Goal: Task Accomplishment & Management: Use online tool/utility

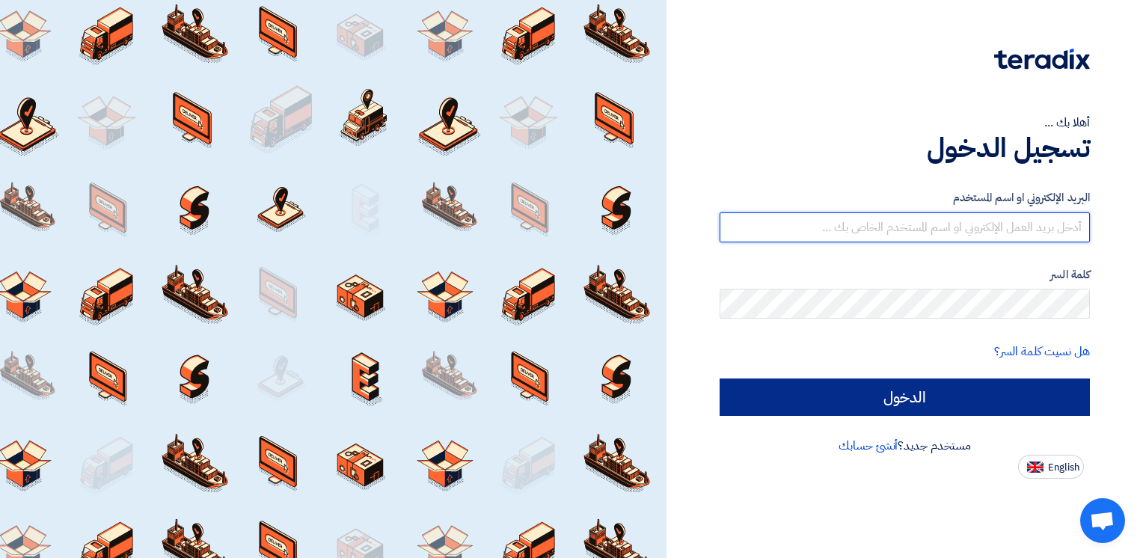
type input "ahmed.naguib@wadigroup.com.eg"
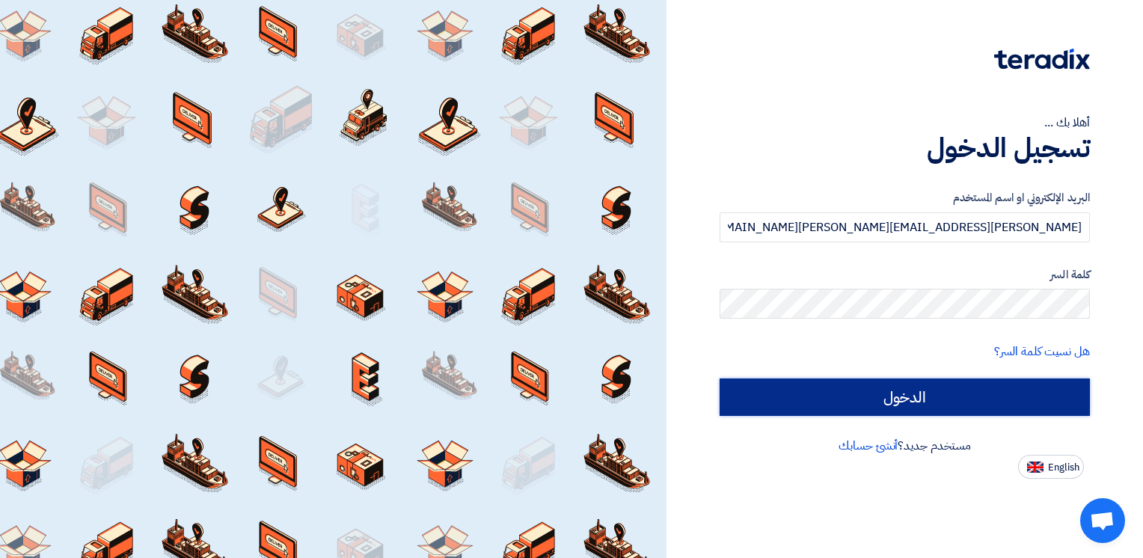
click at [903, 388] on input "الدخول" at bounding box center [905, 397] width 370 height 37
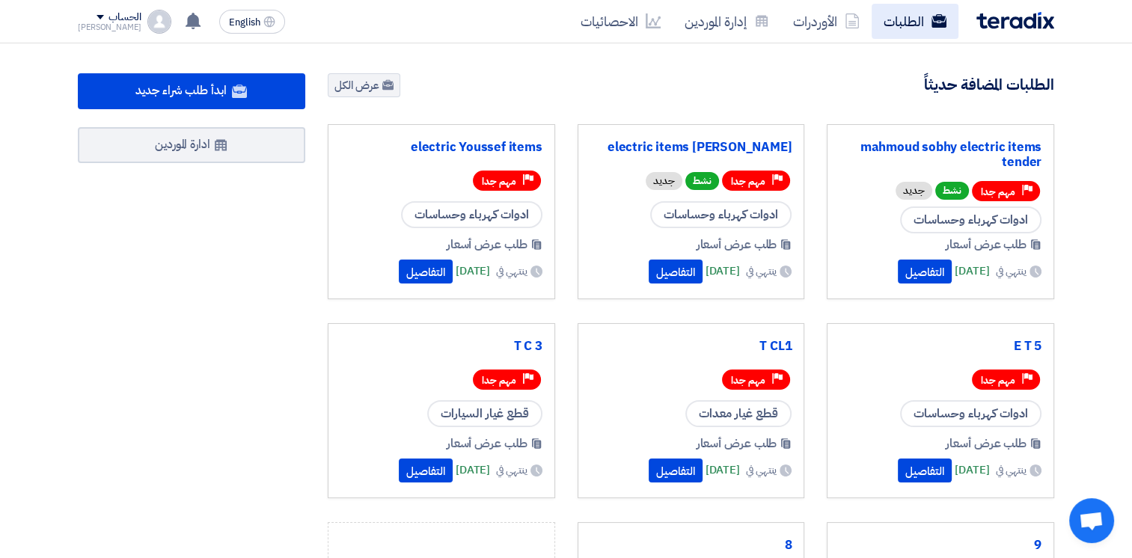
click at [890, 29] on link "الطلبات" at bounding box center [915, 21] width 87 height 35
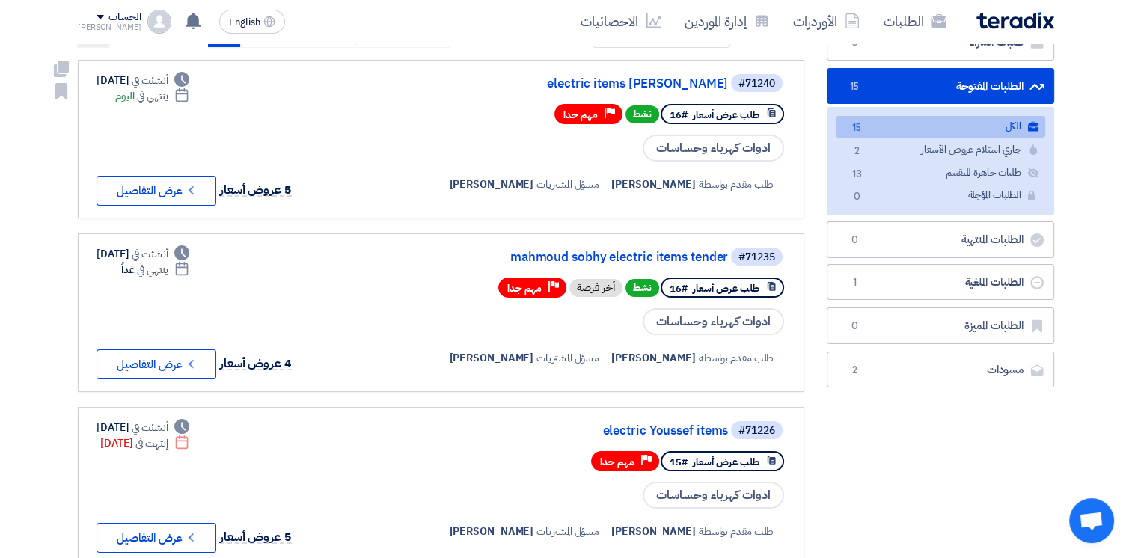
scroll to position [132, 0]
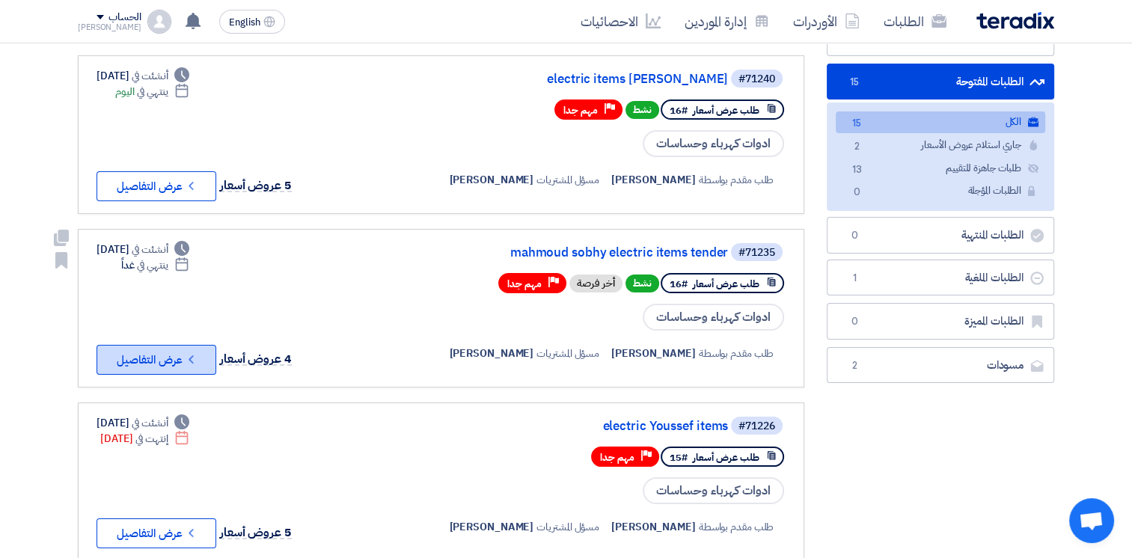
click at [209, 355] on button "Check details عرض التفاصيل" at bounding box center [157, 360] width 120 height 30
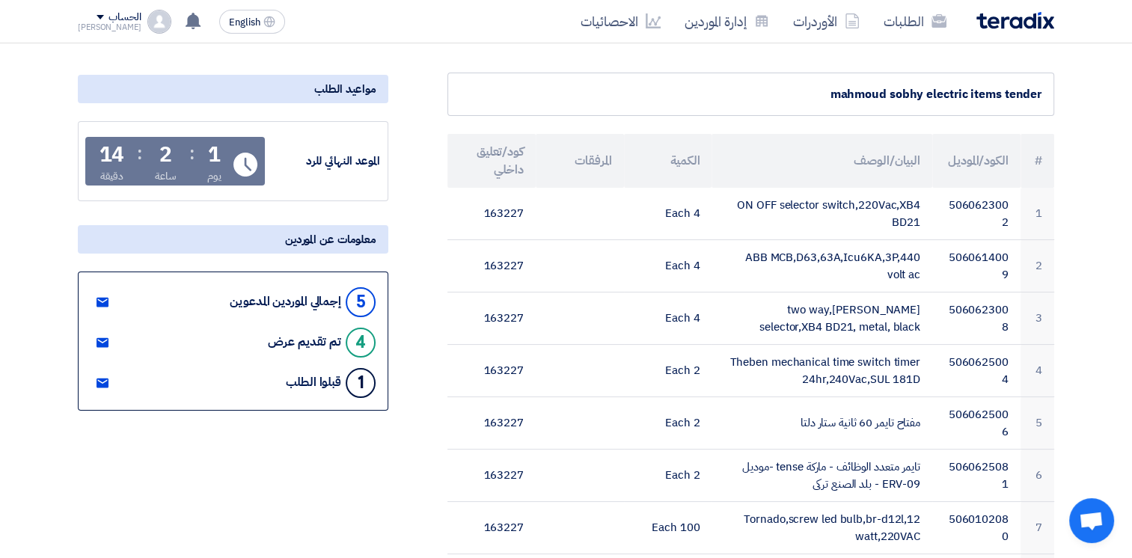
scroll to position [139, 0]
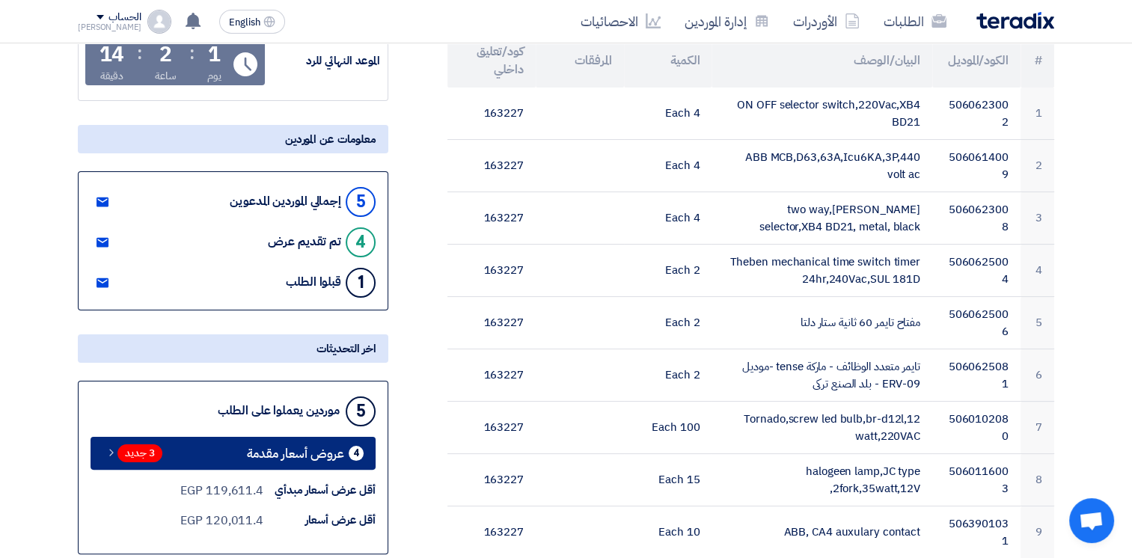
click at [317, 448] on span "عروض أسعار مقدمة" at bounding box center [295, 453] width 97 height 11
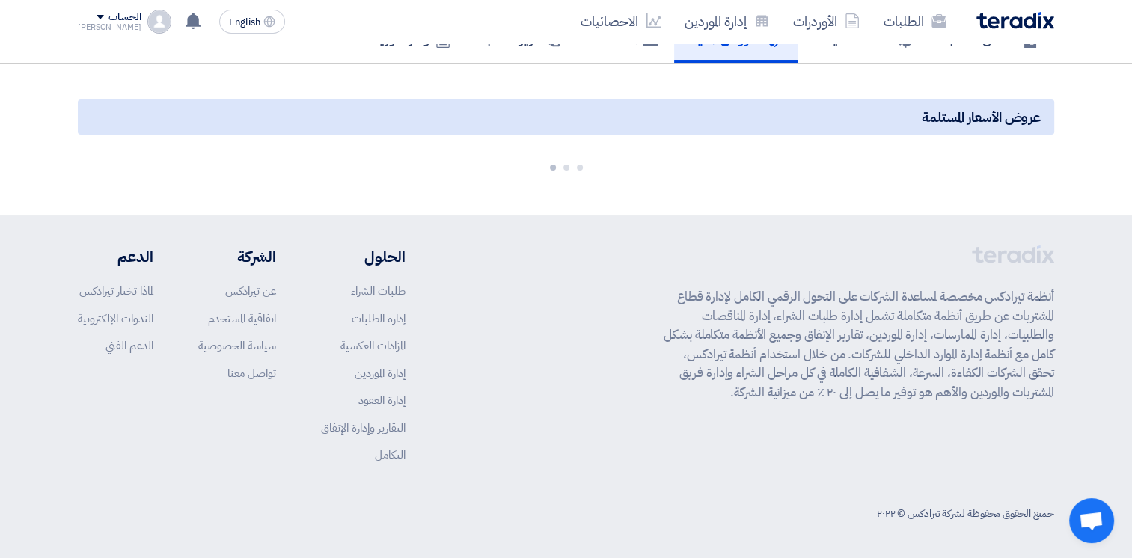
scroll to position [244, 0]
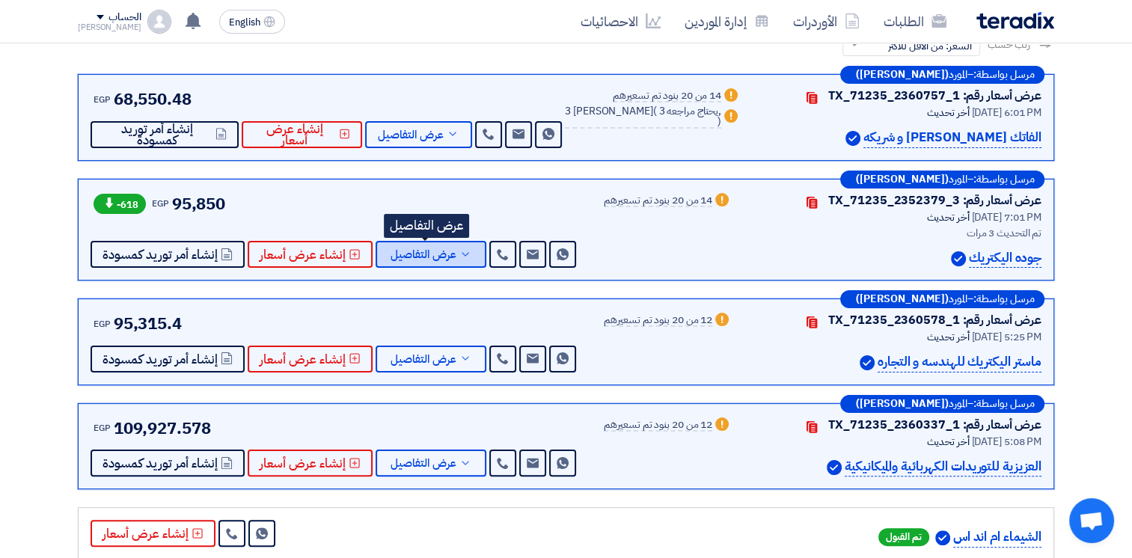
click at [459, 257] on icon at bounding box center [465, 254] width 12 height 12
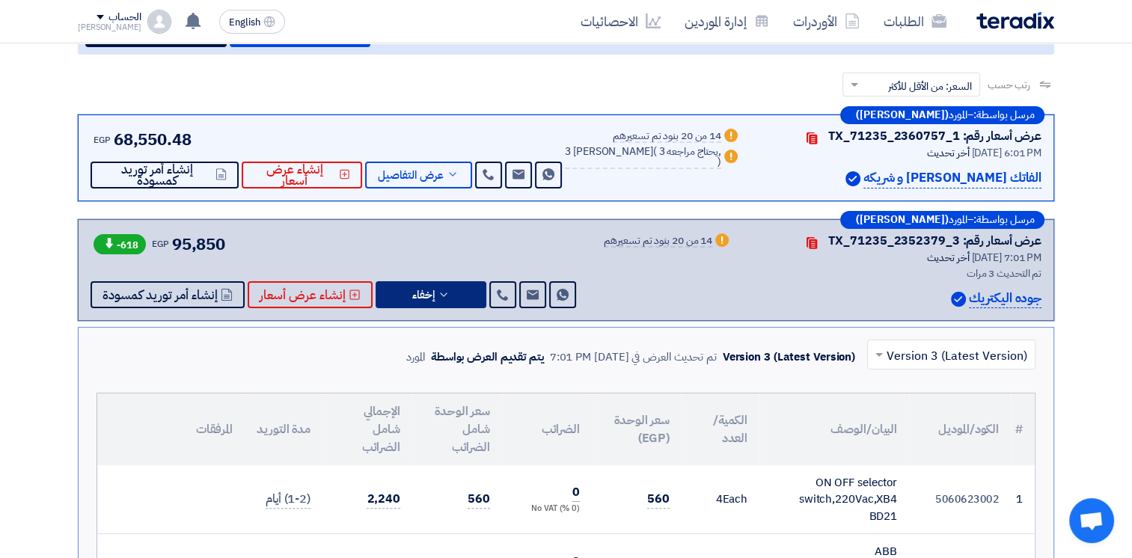
scroll to position [192, 0]
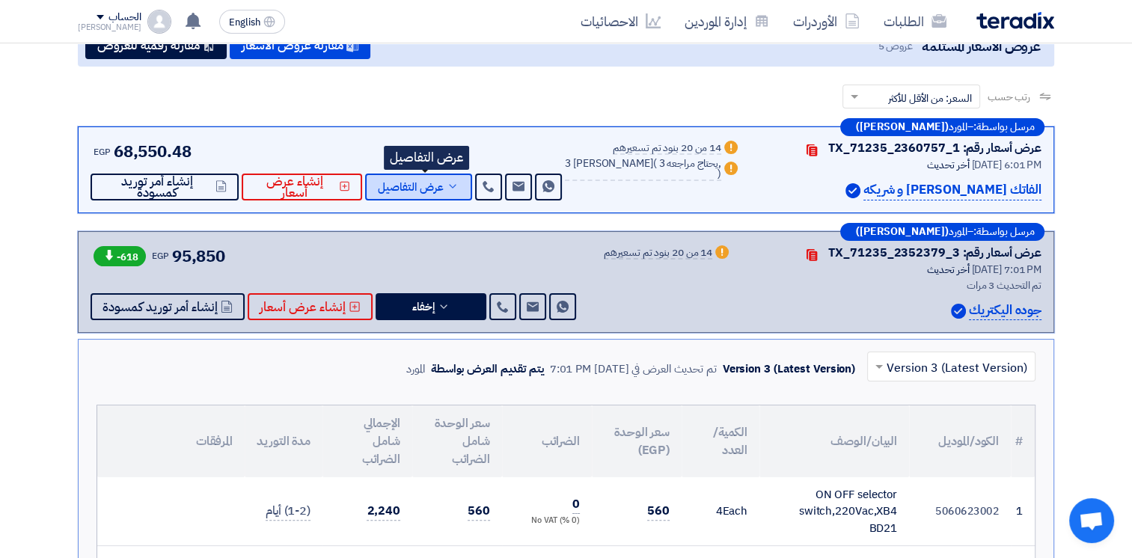
click at [459, 185] on icon at bounding box center [453, 186] width 12 height 12
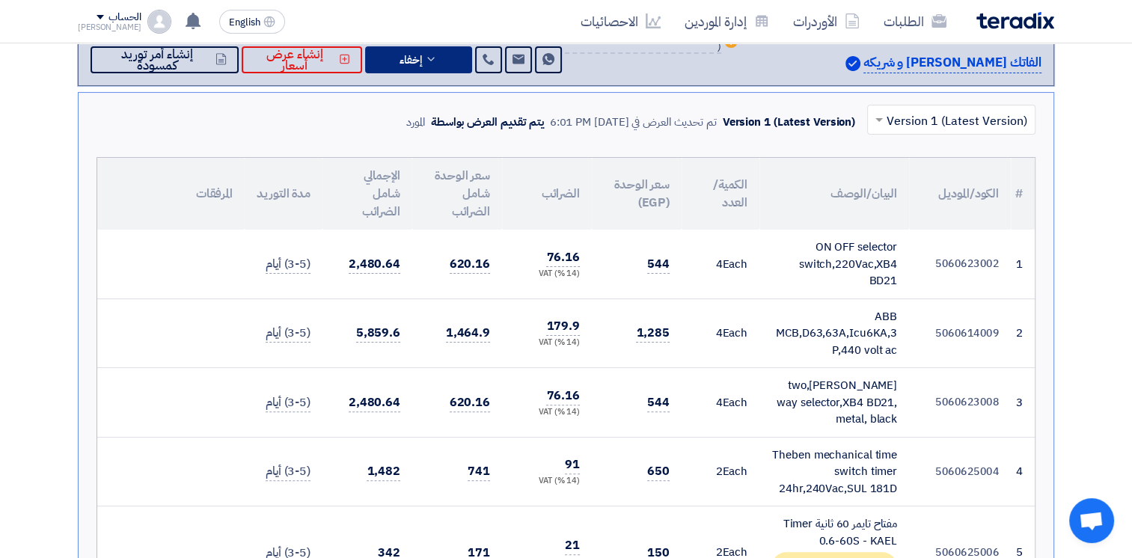
scroll to position [0, 0]
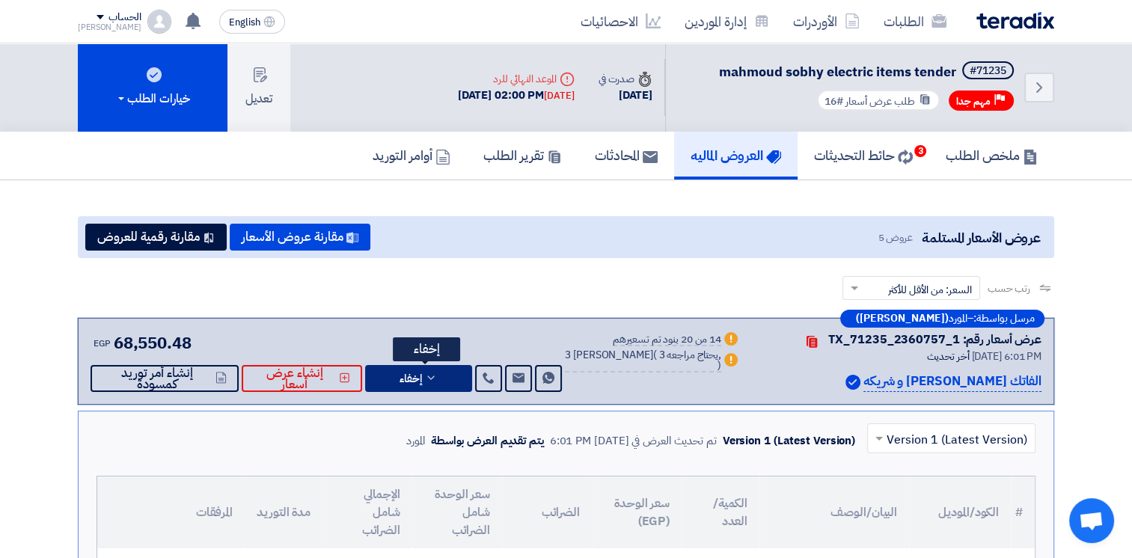
click at [459, 376] on button "إخفاء" at bounding box center [418, 378] width 107 height 27
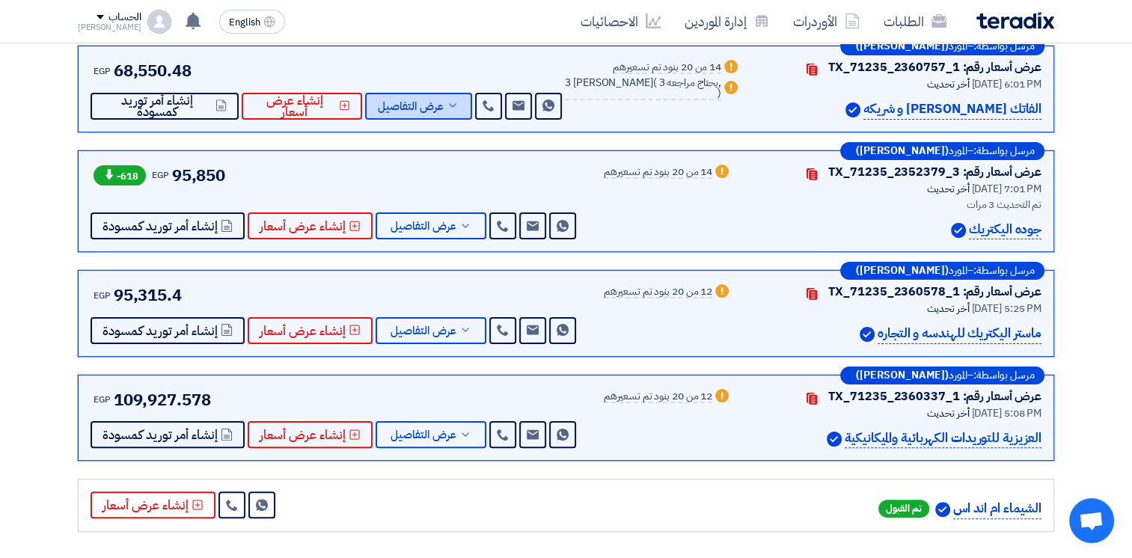
scroll to position [274, 0]
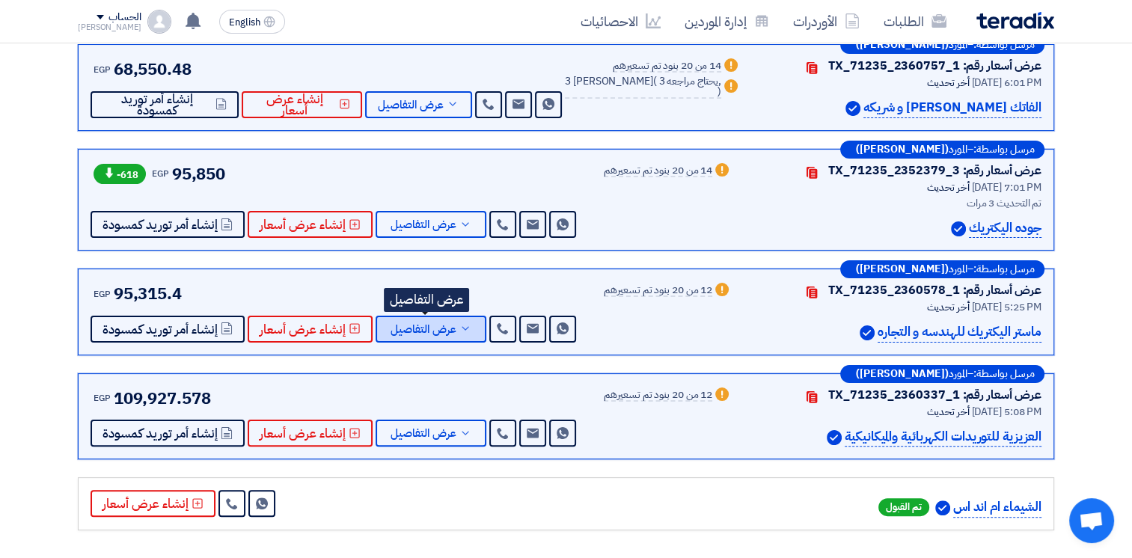
click at [462, 334] on button "عرض التفاصيل" at bounding box center [431, 329] width 111 height 27
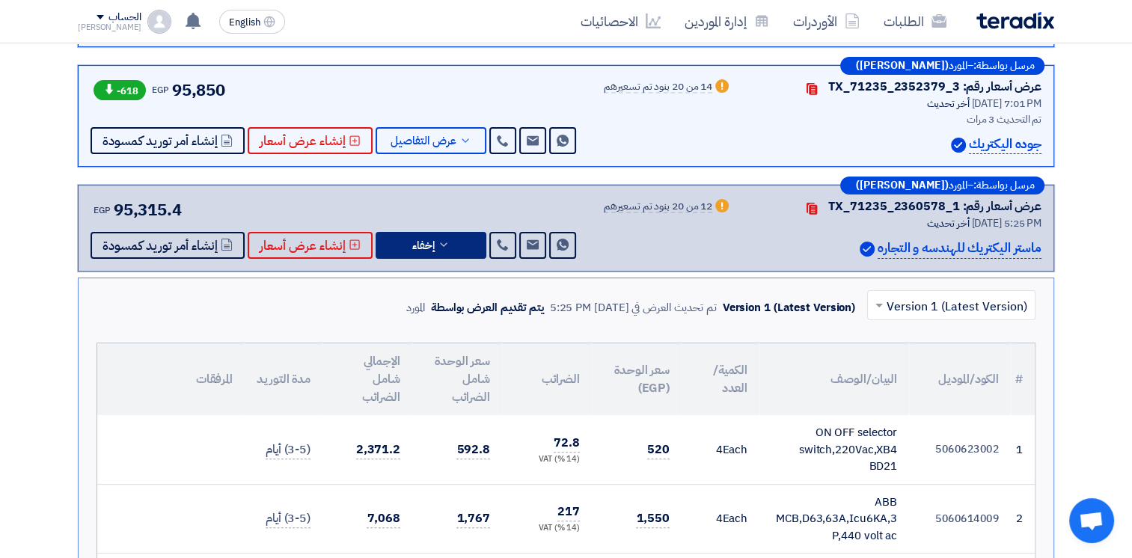
scroll to position [325, 0]
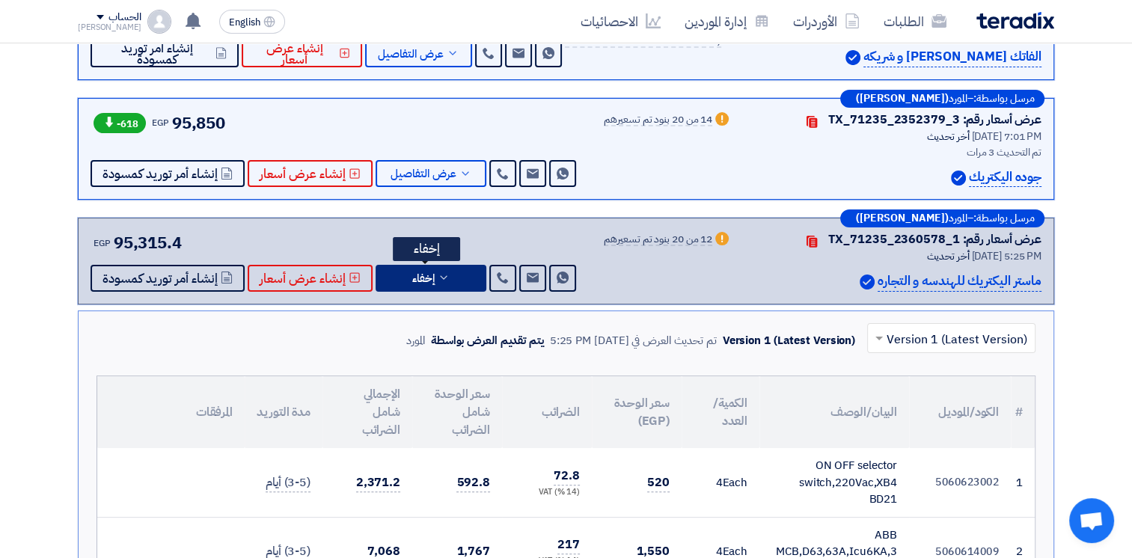
click at [447, 273] on button "إخفاء" at bounding box center [431, 278] width 111 height 27
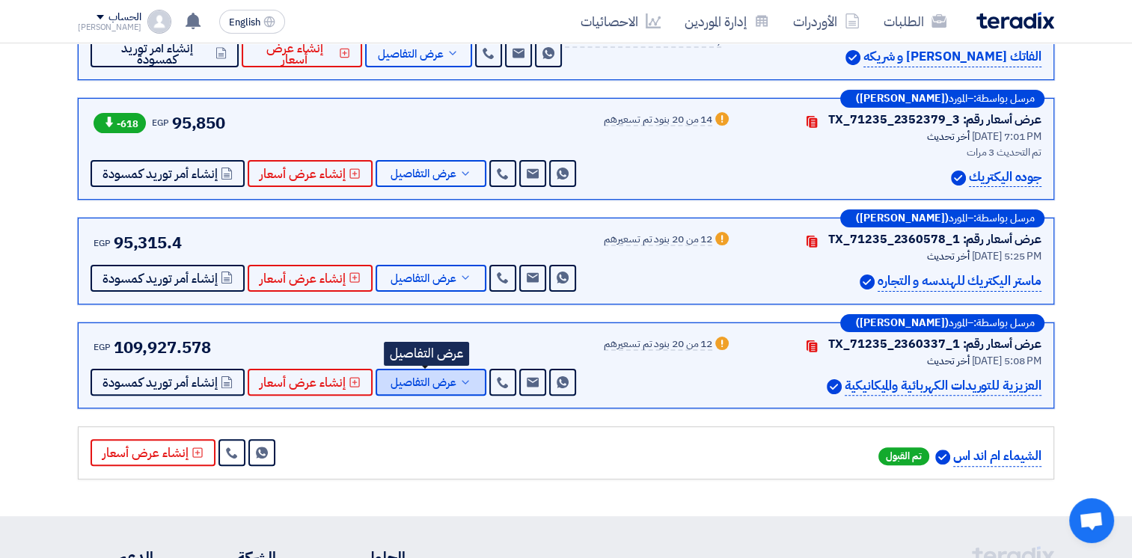
click at [459, 379] on icon at bounding box center [465, 382] width 12 height 12
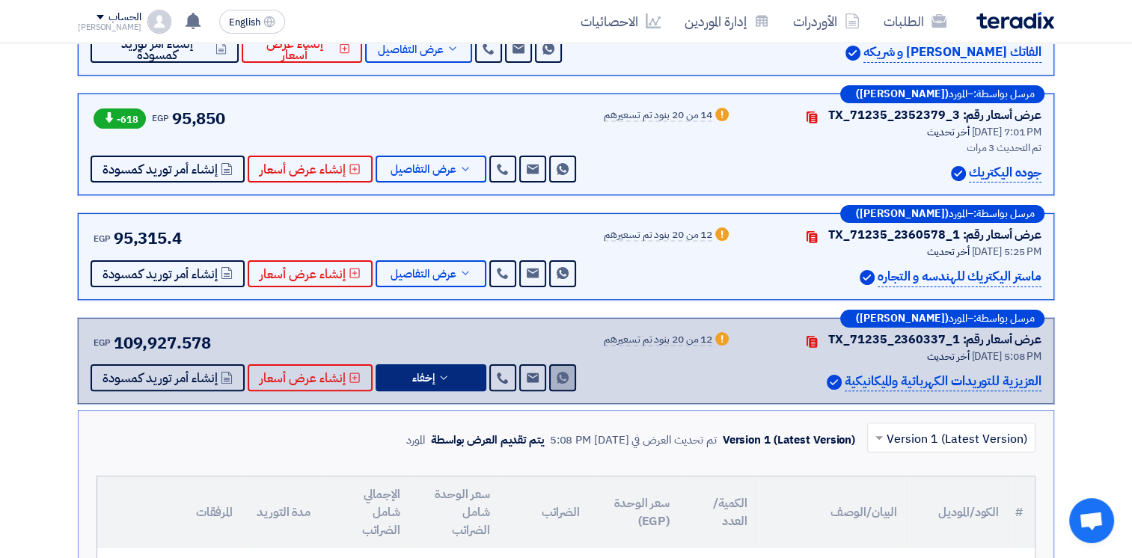
scroll to position [308, 0]
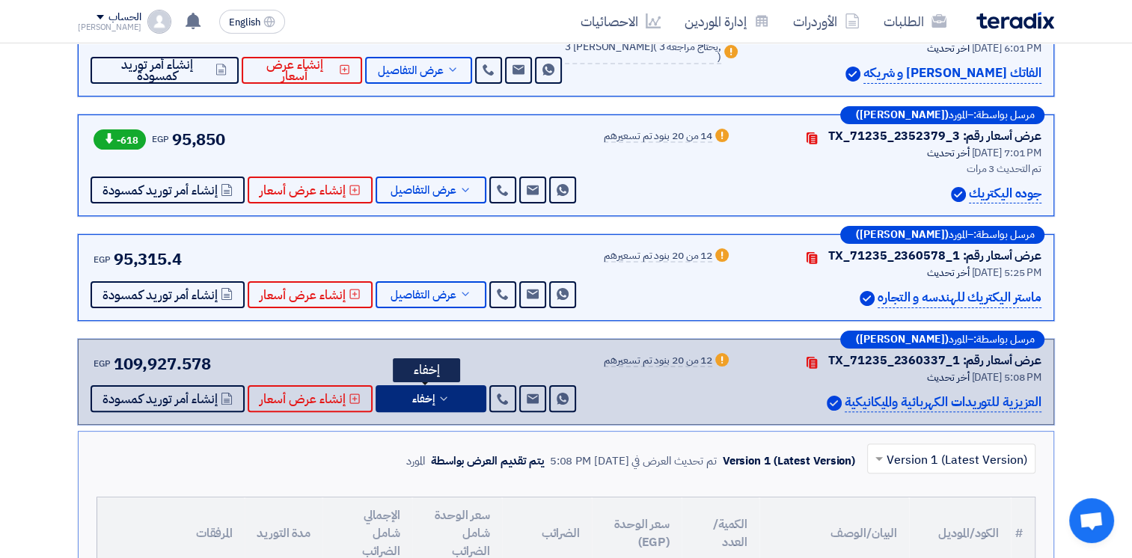
click at [454, 400] on button "إخفاء" at bounding box center [431, 398] width 111 height 27
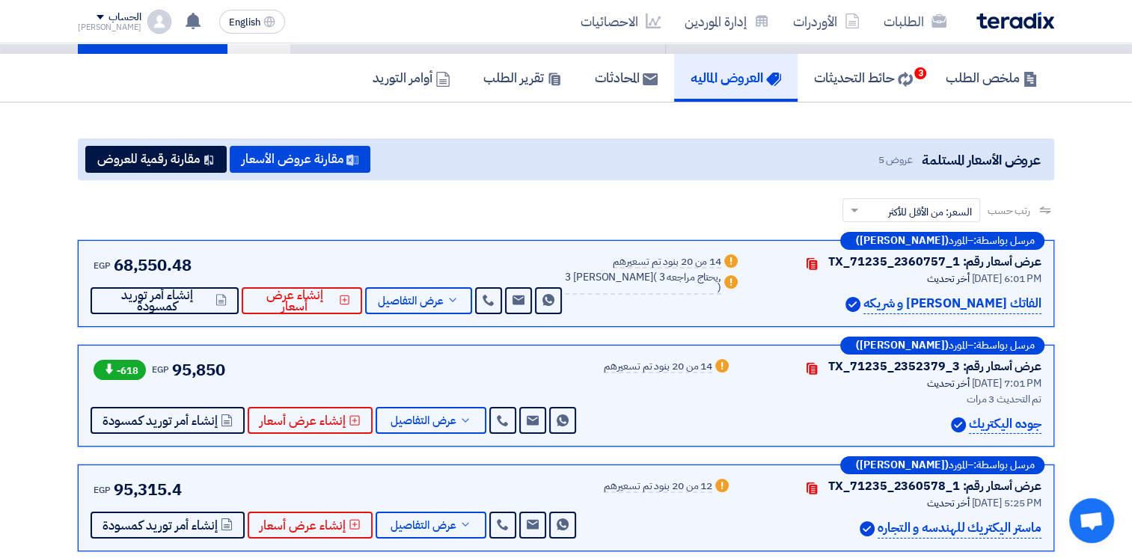
scroll to position [0, 0]
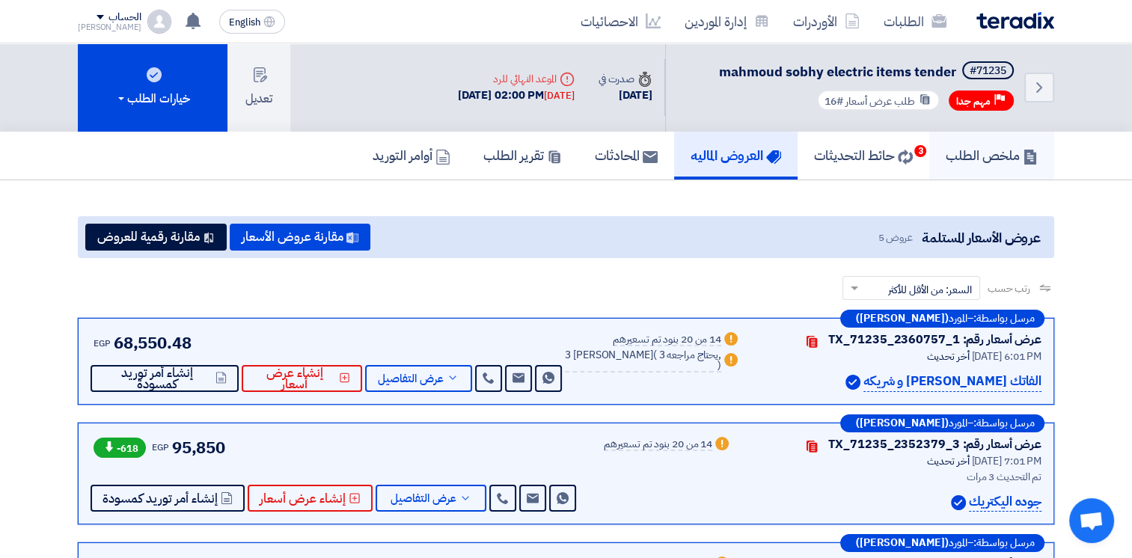
click at [973, 151] on h5 "ملخص الطلب" at bounding box center [992, 155] width 92 height 17
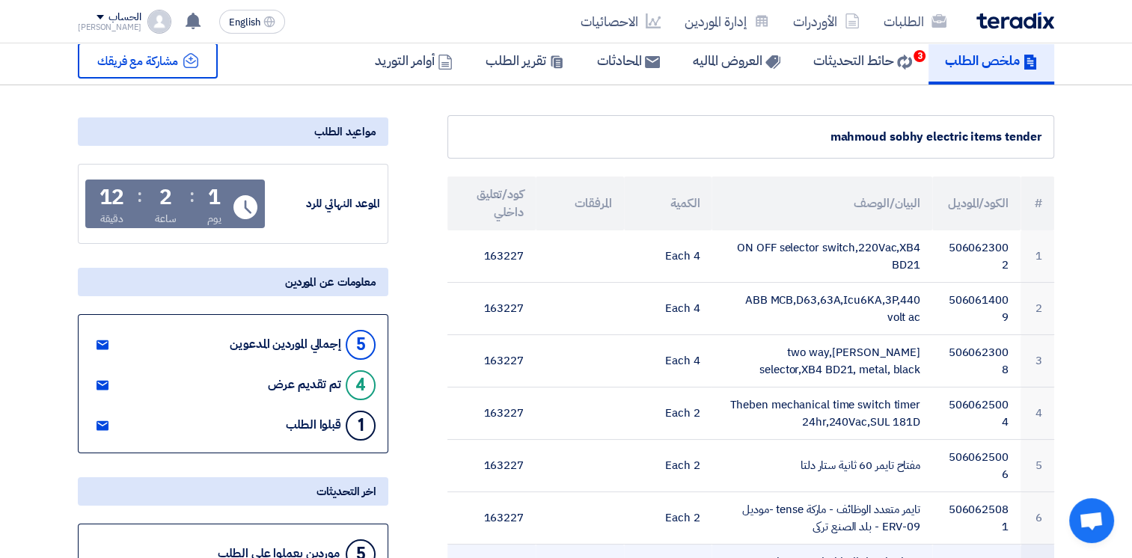
scroll to position [90, 0]
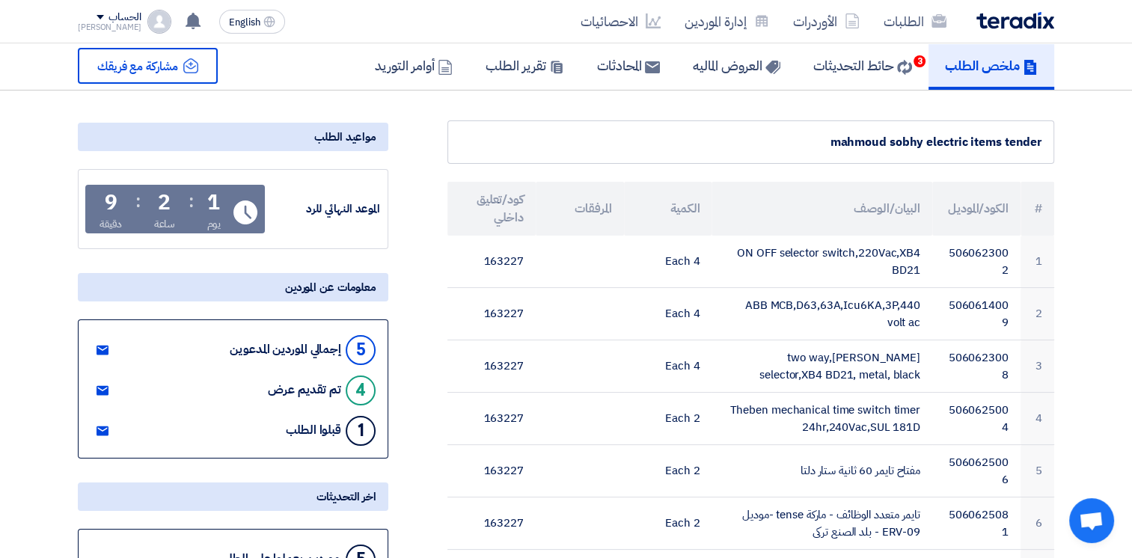
click at [989, 59] on h5 "ملخص الطلب" at bounding box center [991, 65] width 93 height 17
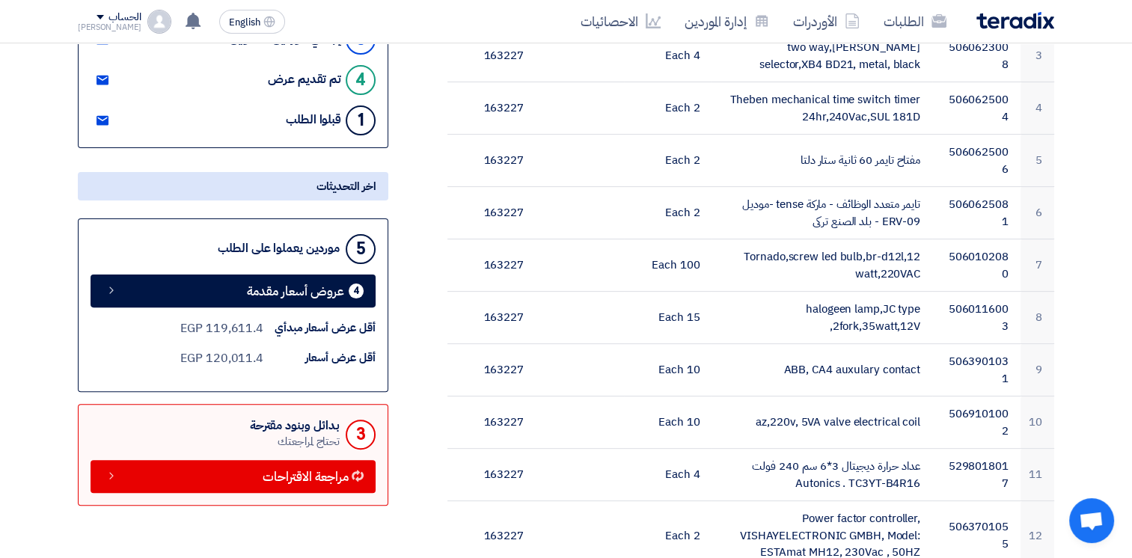
scroll to position [0, 0]
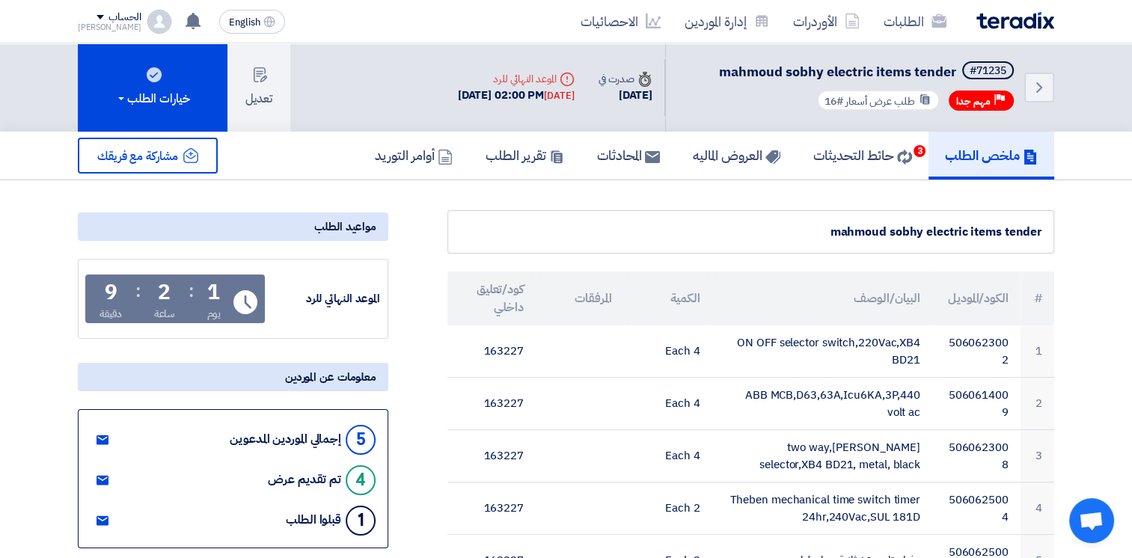
click at [979, 156] on h5 "ملخص الطلب" at bounding box center [991, 155] width 93 height 17
click at [917, 27] on link "الطلبات" at bounding box center [915, 21] width 87 height 35
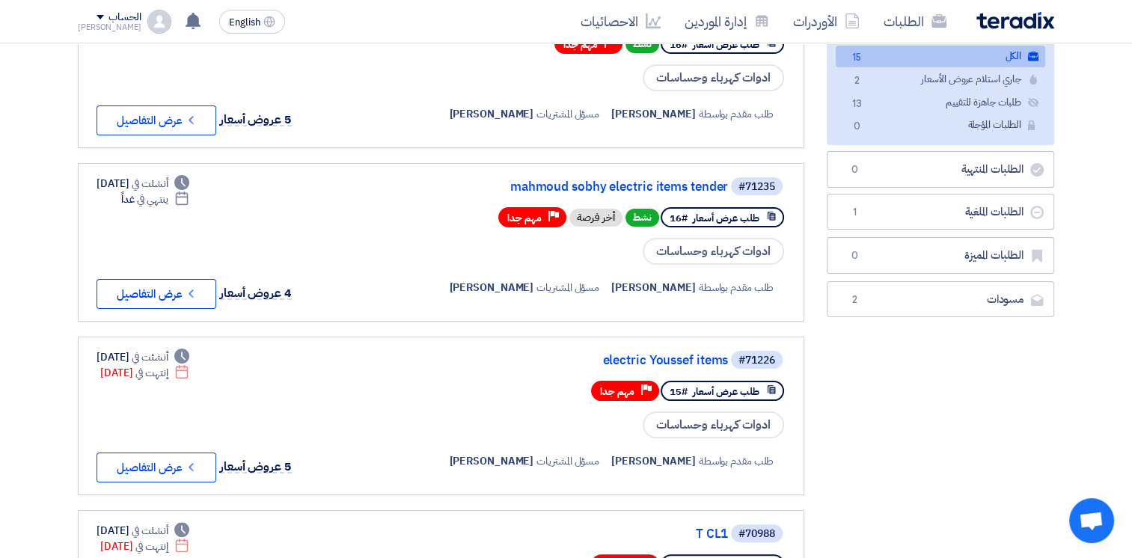
scroll to position [198, 0]
click at [647, 358] on link "electric Youssef items" at bounding box center [578, 360] width 299 height 13
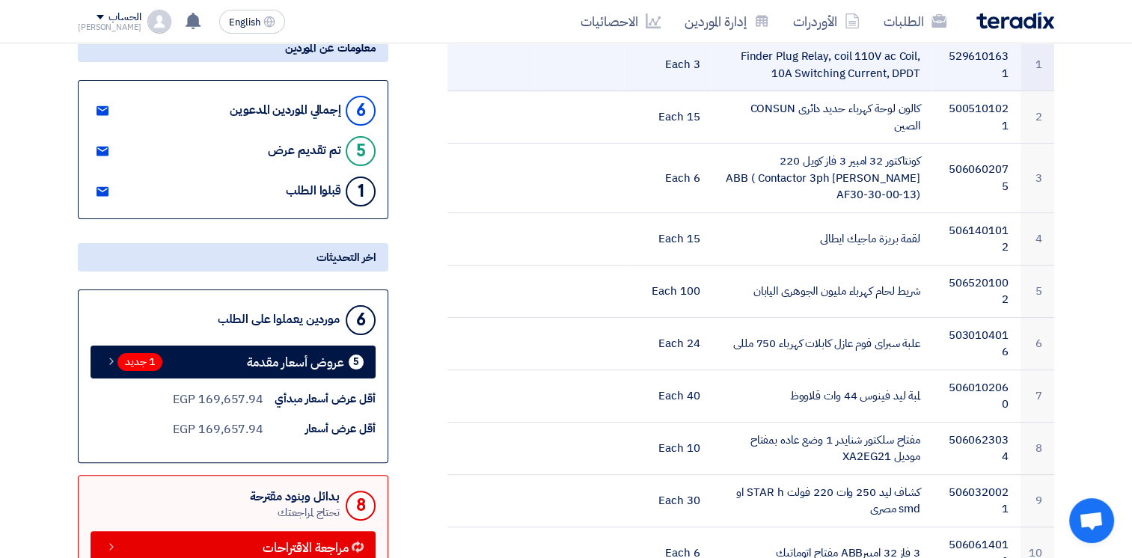
scroll to position [287, 0]
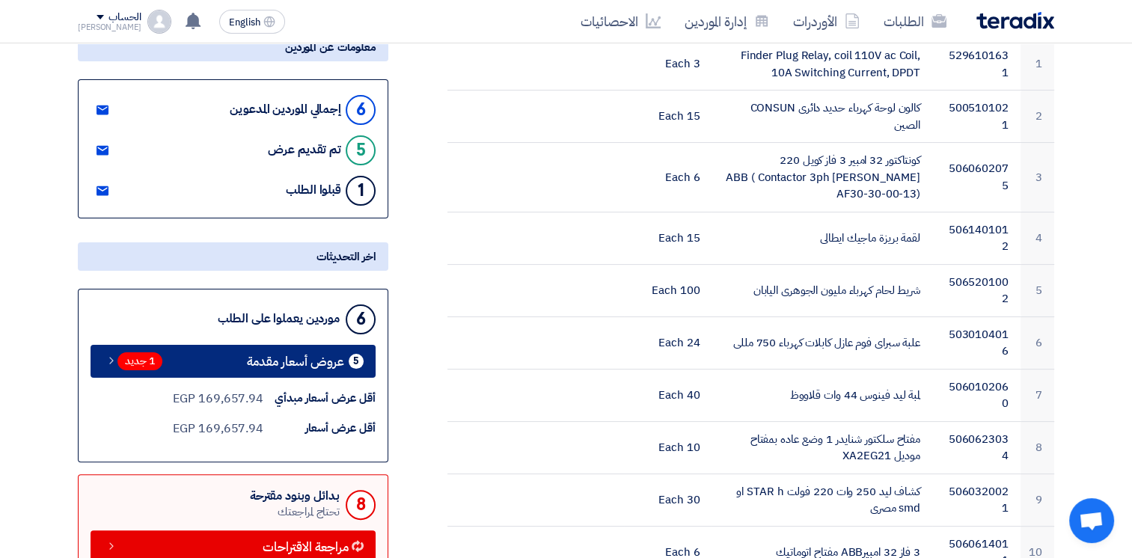
click at [338, 360] on span "عروض أسعار مقدمة" at bounding box center [295, 361] width 97 height 11
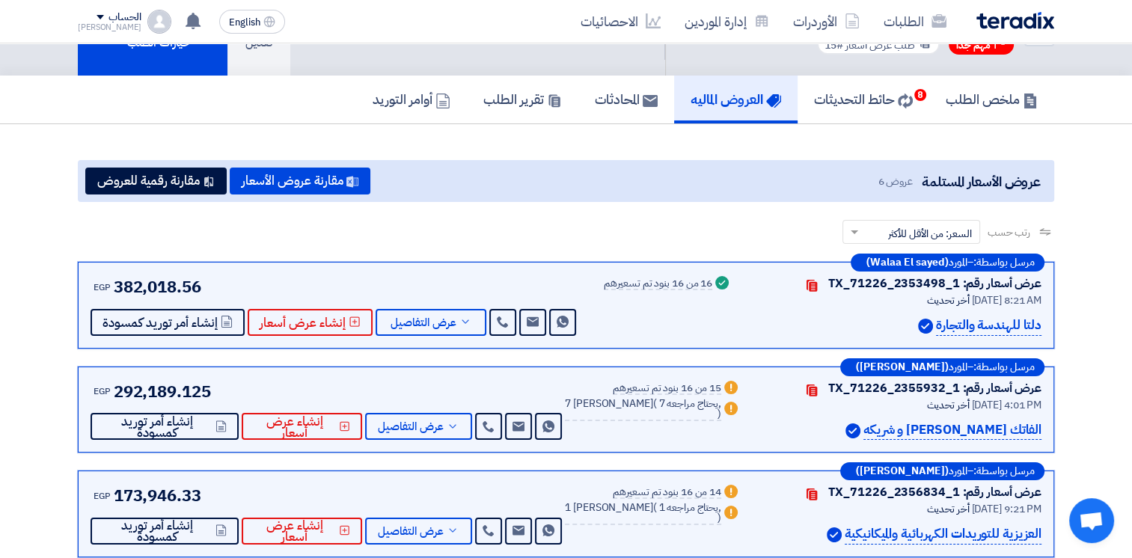
scroll to position [55, 0]
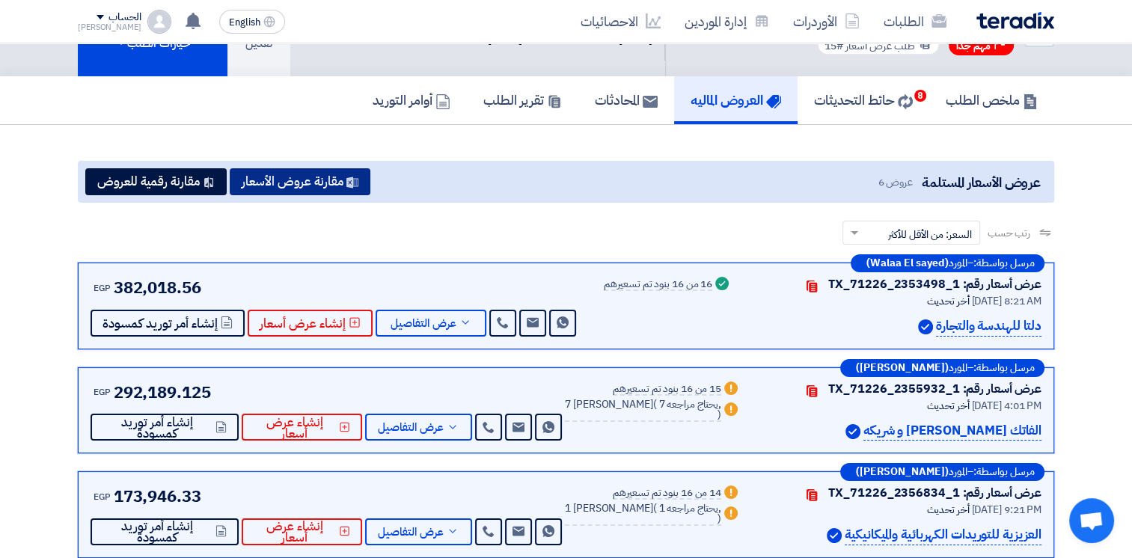
click at [328, 179] on button "مقارنة عروض الأسعار" at bounding box center [300, 181] width 141 height 27
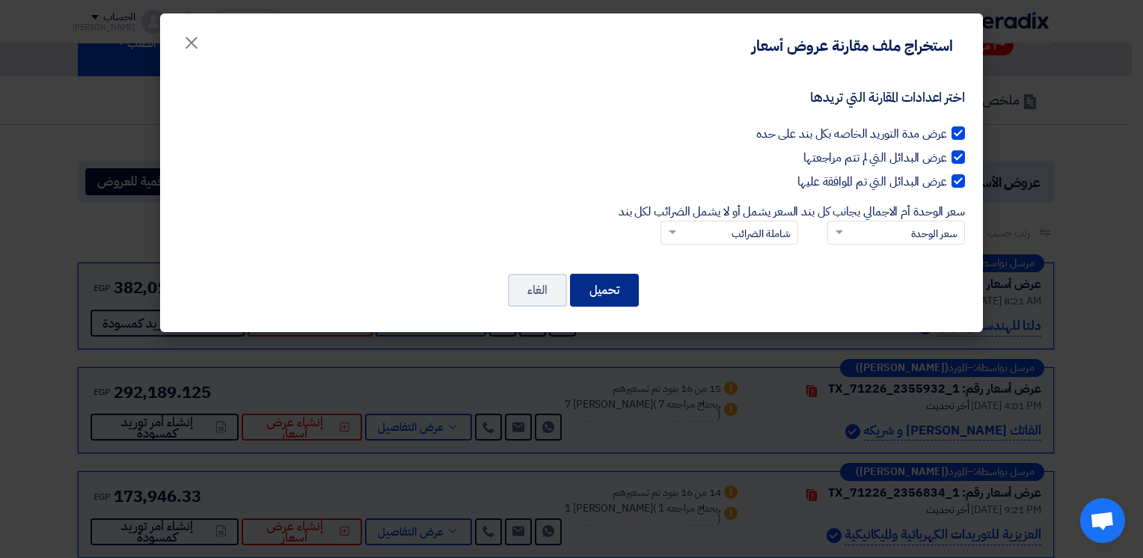
click at [592, 284] on button "تحميل" at bounding box center [604, 290] width 69 height 33
